Goal: Navigation & Orientation: Find specific page/section

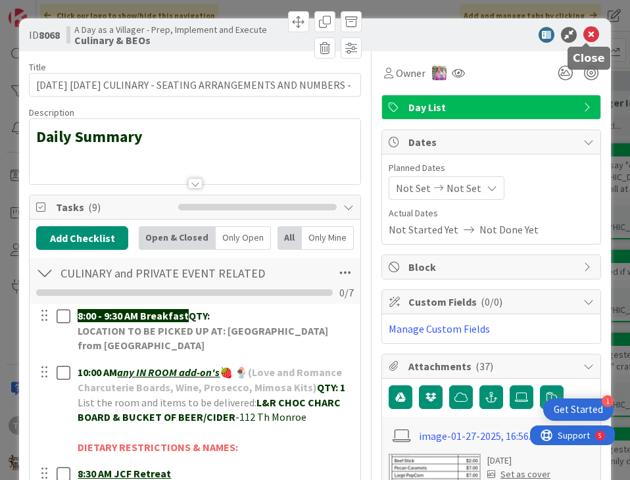
click at [589, 36] on icon at bounding box center [591, 35] width 16 height 16
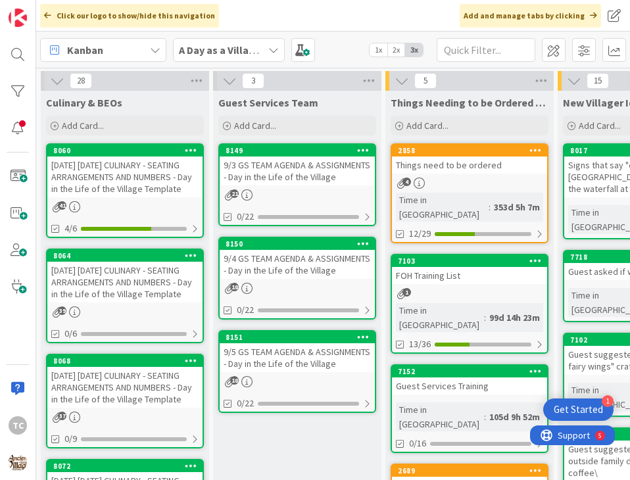
click at [260, 289] on div "18" at bounding box center [297, 288] width 155 height 11
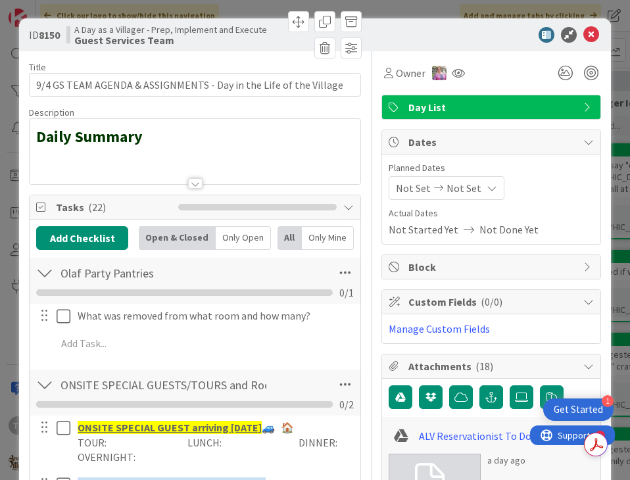
click at [49, 164] on div at bounding box center [195, 168] width 331 height 34
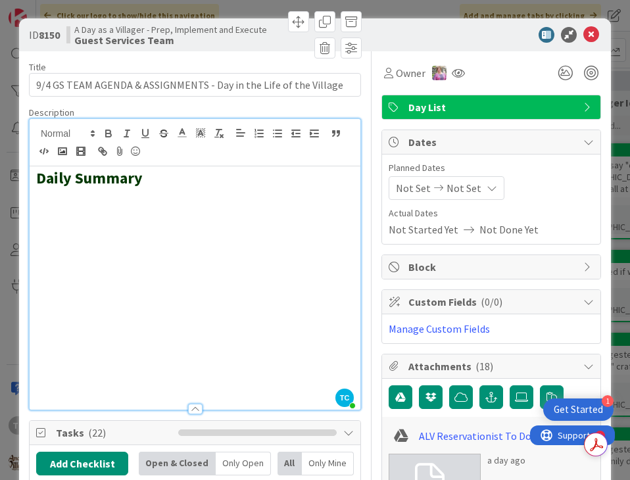
click at [43, 207] on h2 at bounding box center [195, 216] width 318 height 19
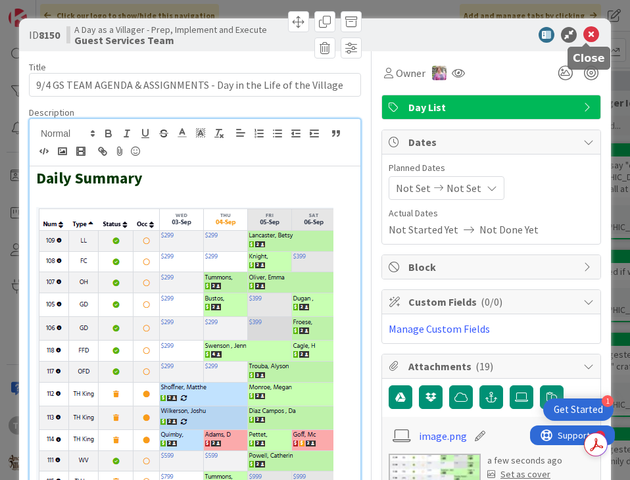
click at [589, 39] on icon at bounding box center [591, 35] width 16 height 16
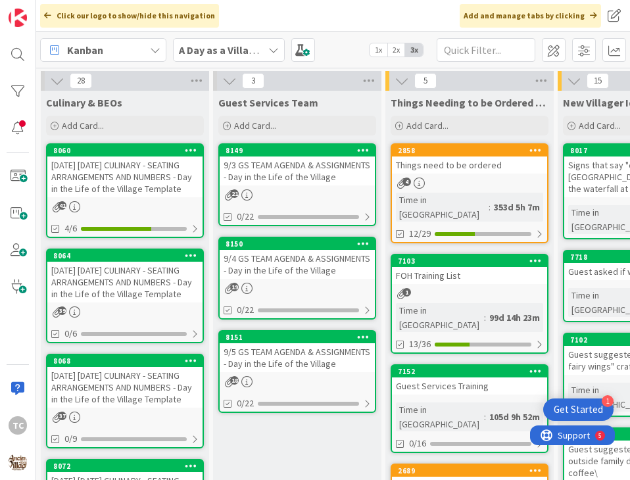
click at [104, 299] on div "[DATE] [DATE] CULINARY - SEATING ARRANGEMENTS AND NUMBERS - Day in the Life of …" at bounding box center [124, 282] width 155 height 41
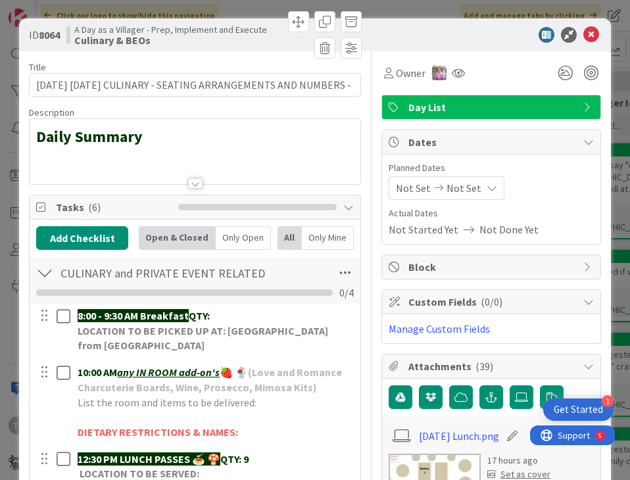
click at [42, 157] on div at bounding box center [195, 168] width 331 height 34
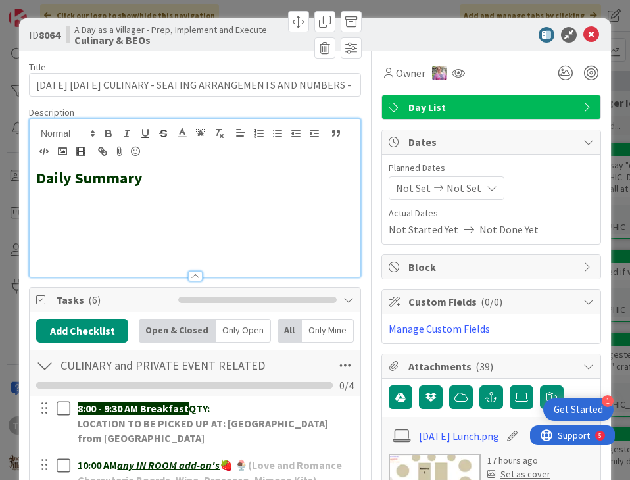
click at [36, 206] on h2 at bounding box center [195, 197] width 318 height 19
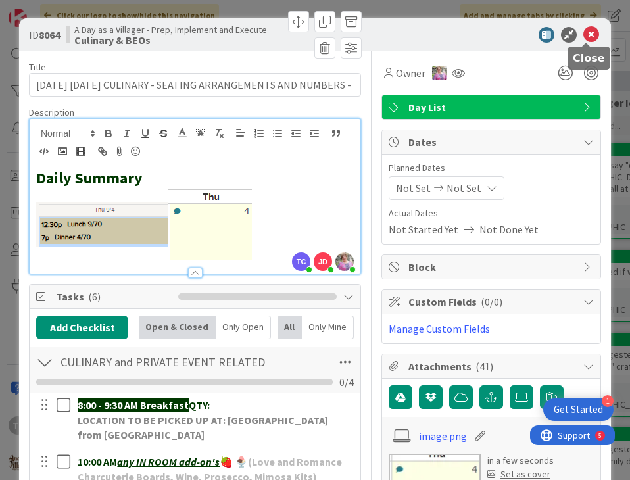
click at [586, 34] on icon at bounding box center [591, 35] width 16 height 16
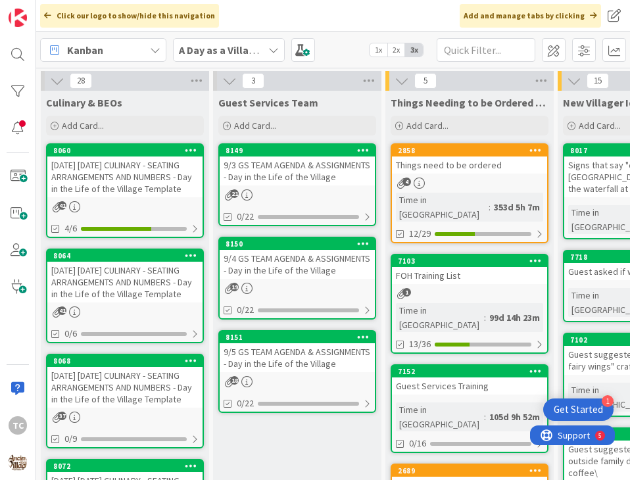
click at [283, 180] on div "9/3 GS TEAM AGENDA & ASSIGNMENTS - Day in the Life of the Village" at bounding box center [297, 171] width 155 height 29
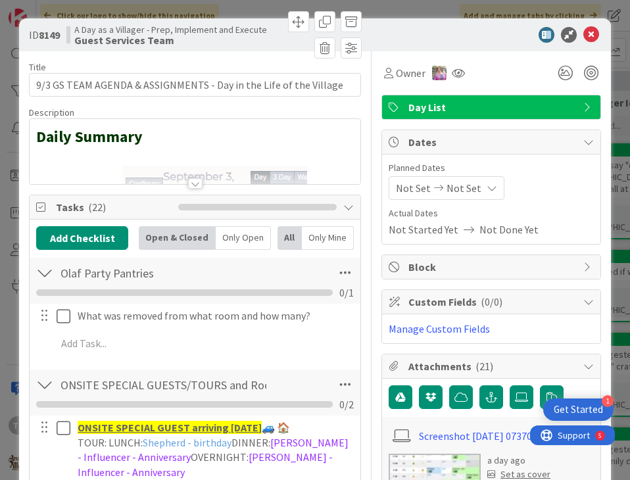
click at [167, 155] on div at bounding box center [195, 168] width 331 height 34
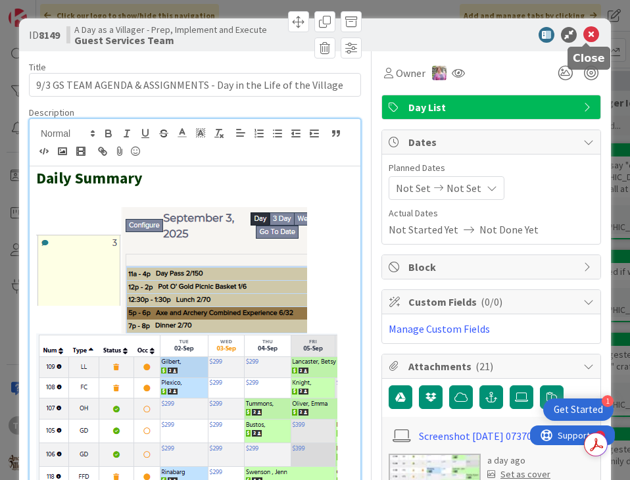
drag, startPoint x: 585, startPoint y: 34, endPoint x: 578, endPoint y: 35, distance: 6.7
click at [585, 33] on icon at bounding box center [591, 35] width 16 height 16
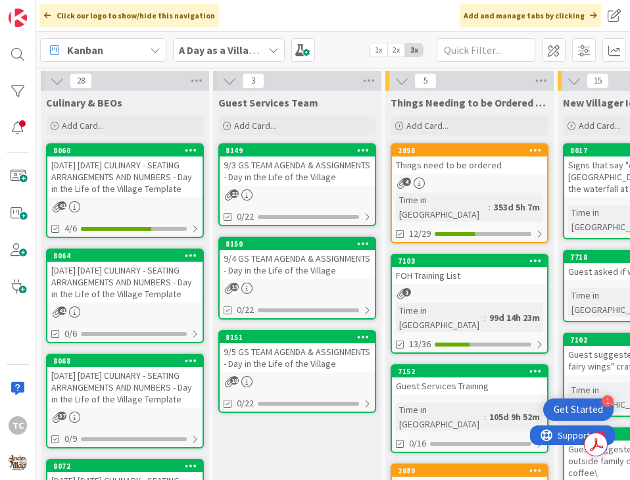
click at [287, 275] on div "9/4 GS TEAM AGENDA & ASSIGNMENTS - Day in the Life of the Village" at bounding box center [297, 264] width 155 height 29
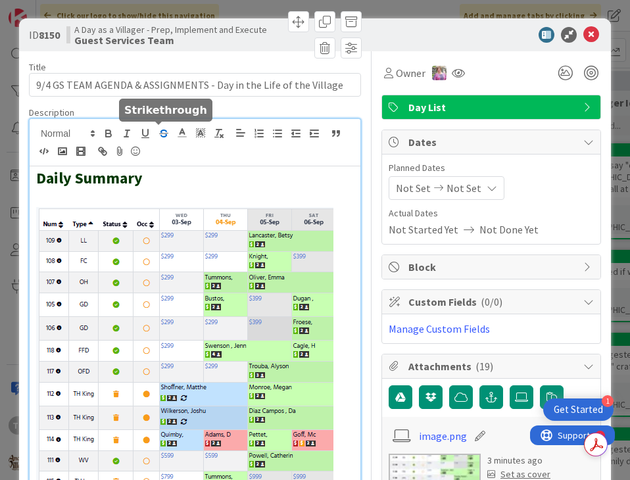
click at [165, 141] on div "TC [PERSON_NAME] just joined Daily Summary" at bounding box center [195, 408] width 331 height 578
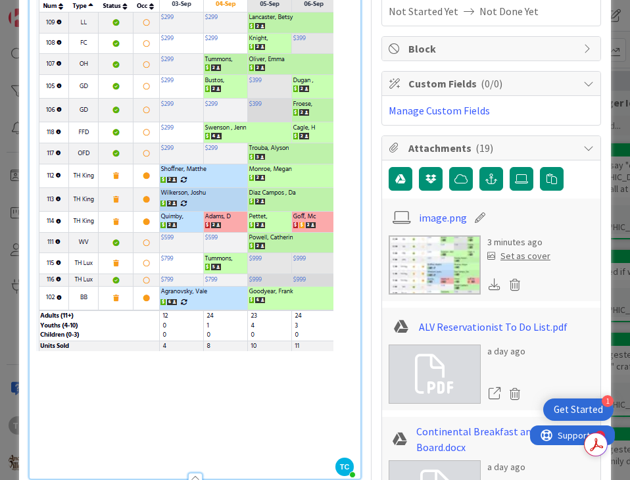
scroll to position [263, 0]
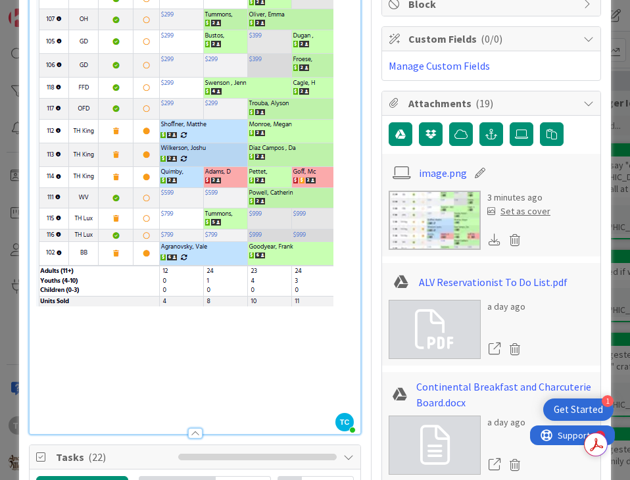
click at [330, 241] on h2 at bounding box center [195, 126] width 318 height 364
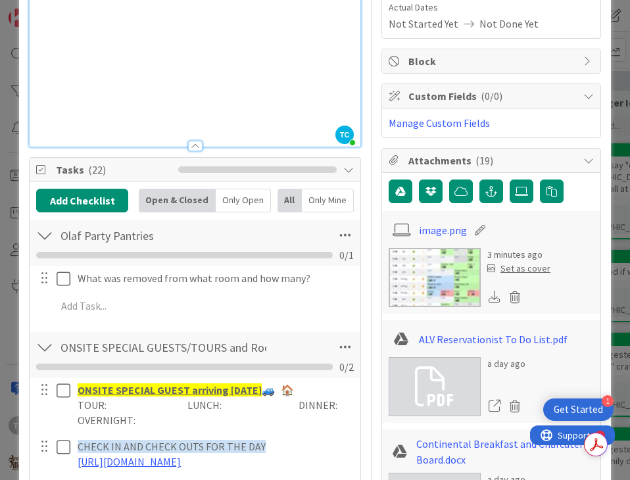
click at [216, 41] on h2 at bounding box center [195, 48] width 318 height 19
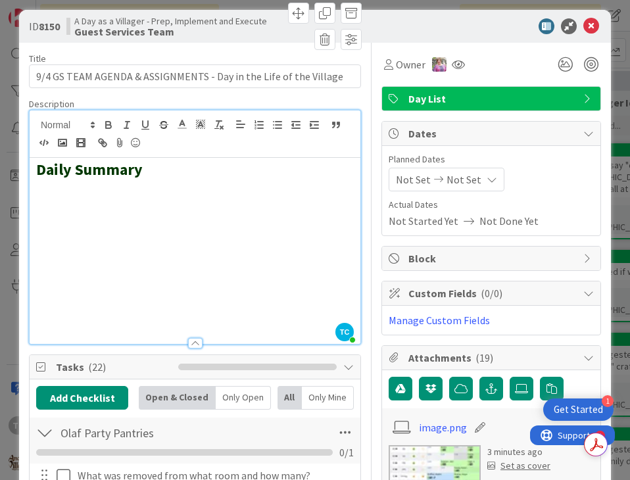
click at [36, 190] on h2 at bounding box center [195, 189] width 318 height 19
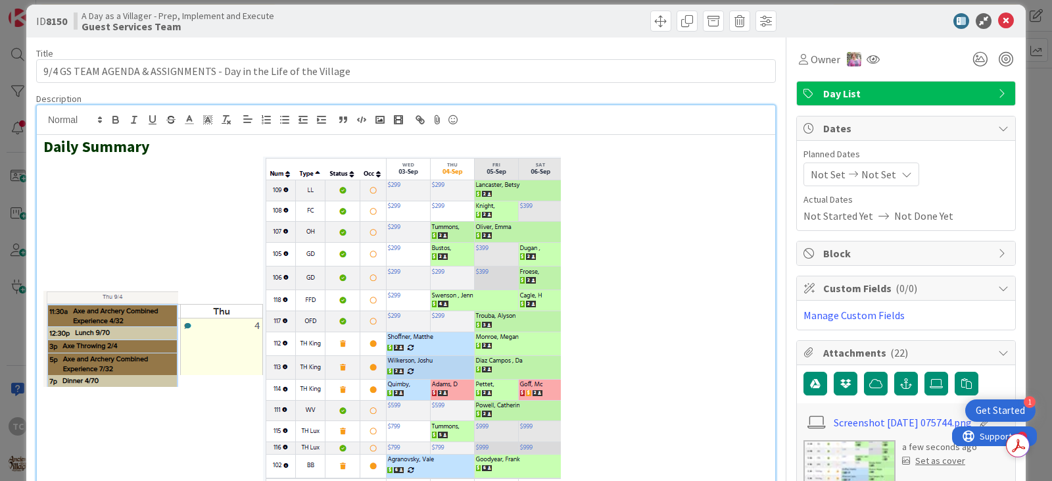
scroll to position [0, 0]
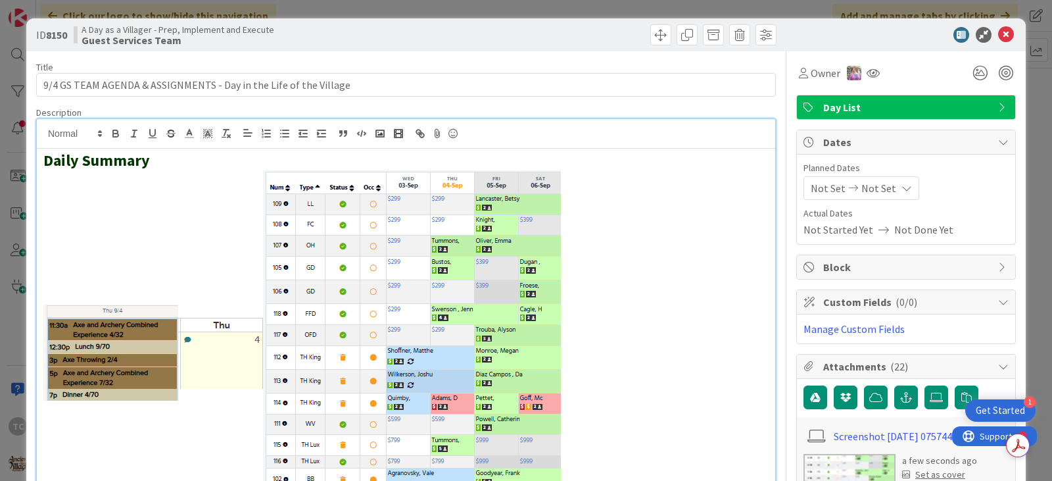
click at [565, 3] on div "ID 8150 A Day as a Villager - Prep, Implement and Execute Guest Services Team T…" at bounding box center [526, 240] width 1052 height 481
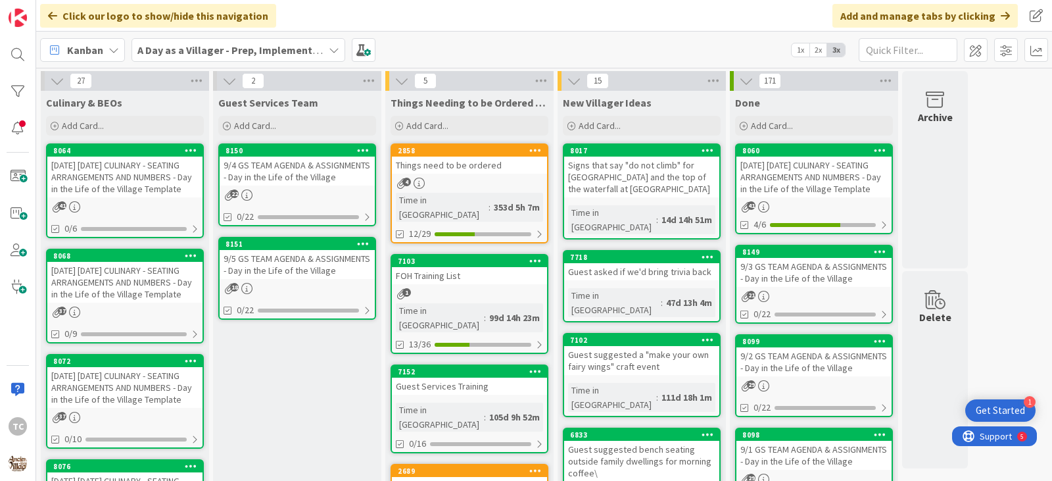
click at [122, 170] on div "[DATE] [DATE] CULINARY - SEATING ARRANGEMENTS AND NUMBERS - Day in the Life of …" at bounding box center [124, 177] width 155 height 41
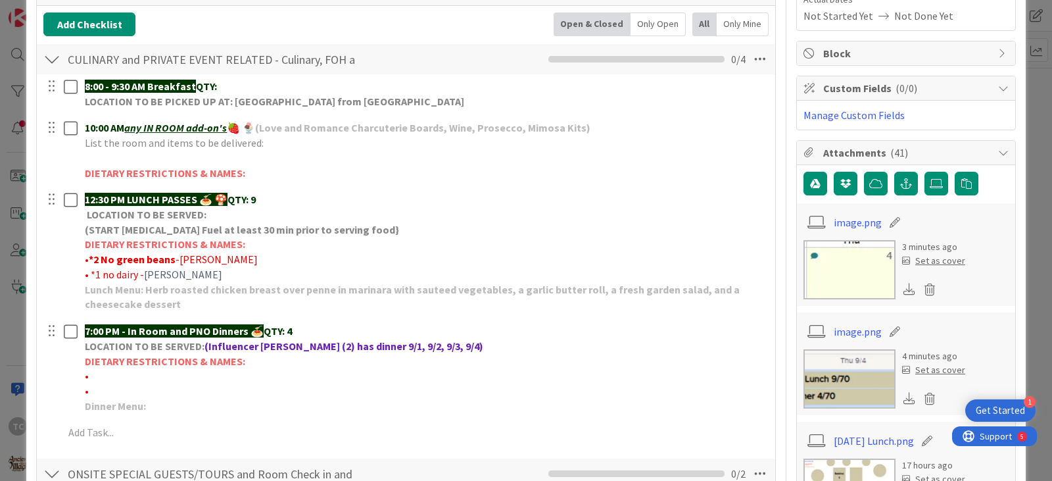
scroll to position [395, 0]
